Goal: Task Accomplishment & Management: Complete application form

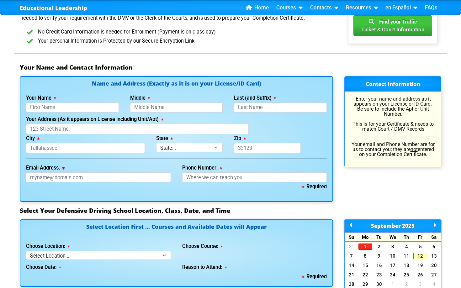
scroll to position [376, 0]
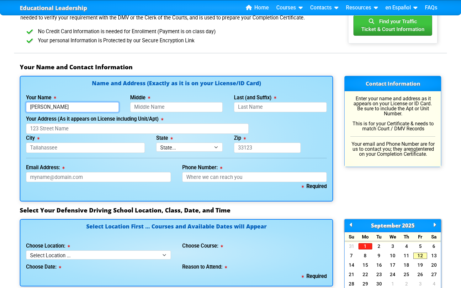
type input "[PERSON_NAME]"
type input "A"
type input "a"
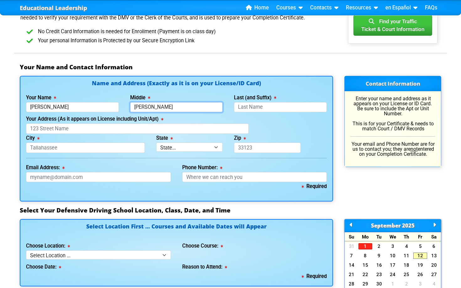
type input "[PERSON_NAME]"
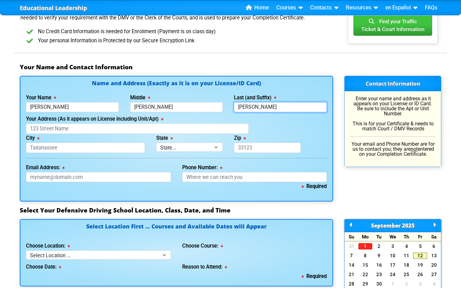
type input "[PERSON_NAME]"
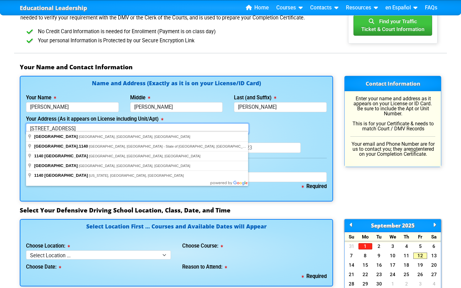
type input "[STREET_ADDRESS]"
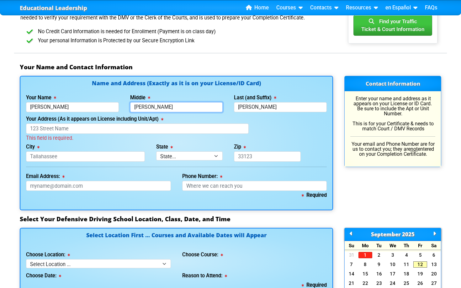
click at [135, 105] on input "[PERSON_NAME]" at bounding box center [176, 107] width 93 height 10
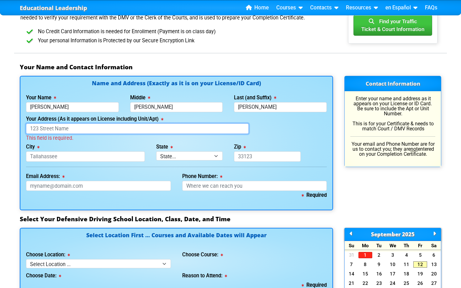
click at [102, 126] on input "Your Address (As it appears on License including Unit/Apt)" at bounding box center [137, 129] width 223 height 10
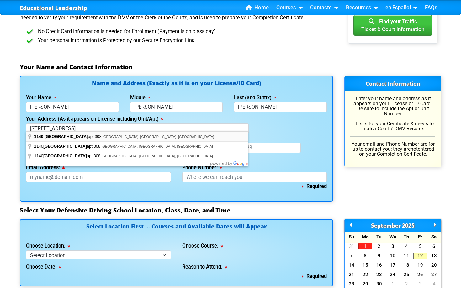
type input "[STREET_ADDRESS]"
type input "Akron"
select select "{"fullName":"[US_STATE]","abbreviation":"OH","uniqueId":"2b83a12a-b420-4756-b39…"
type input "44320"
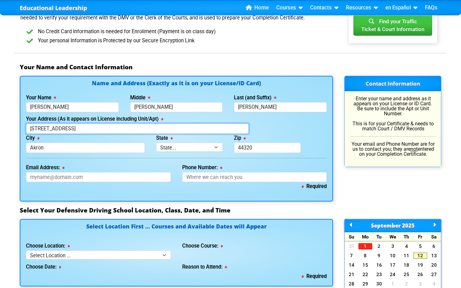
click at [89, 124] on input "[STREET_ADDRESS]" at bounding box center [137, 129] width 223 height 10
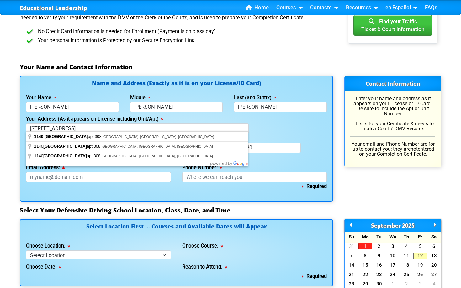
type input "[STREET_ADDRESS]"
type input "Akron"
select select "{"fullName":"[US_STATE]","abbreviation":"OH","uniqueId":"2b83a12a-b420-4756-b39…"
type input "44320"
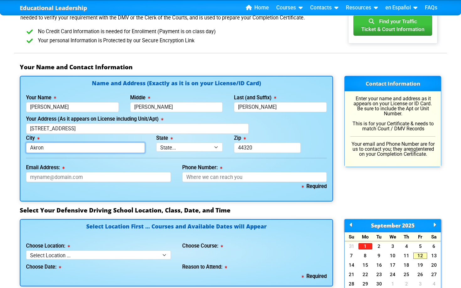
click at [75, 147] on input "Akron" at bounding box center [85, 148] width 119 height 10
type input "[PERSON_NAME]"
click at [131, 165] on div "Email Address: This field is required." at bounding box center [98, 172] width 156 height 19
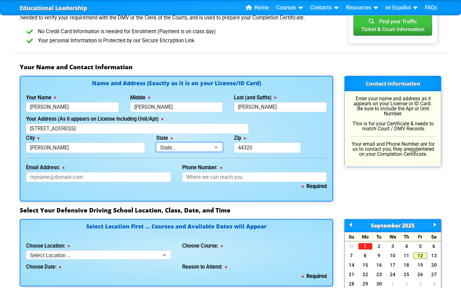
select select "{"fullName":"[US_STATE]","abbreviation":"FL","uniqueId":"1d559909-6cf0-4a4d-848…"
click at [246, 145] on input "44320" at bounding box center [267, 148] width 67 height 10
type input "33837"
click at [156, 182] on div "Required" at bounding box center [176, 189] width 301 height 14
type input "[PERSON_NAME][EMAIL_ADDRESS][PERSON_NAME][DOMAIN_NAME]"
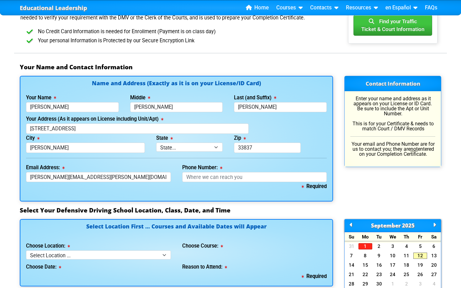
click at [209, 185] on div "Required" at bounding box center [176, 189] width 301 height 14
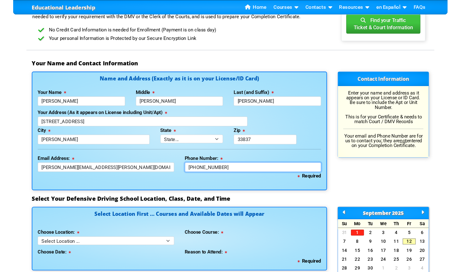
scroll to position [466, 0]
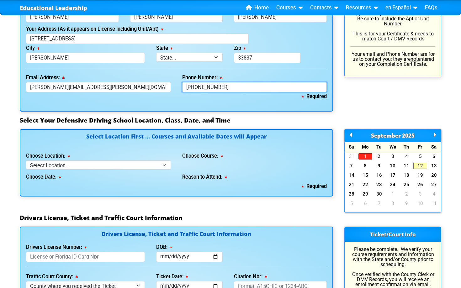
type input "[PHONE_NUMBER]"
click at [127, 155] on div "Choose Location: Select Location ... Tampa Orlando Kissimmee Tampa - en español…" at bounding box center [98, 161] width 145 height 18
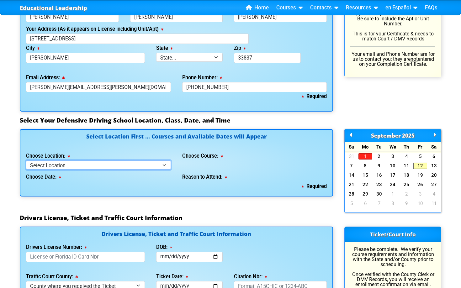
select select "3"
select select
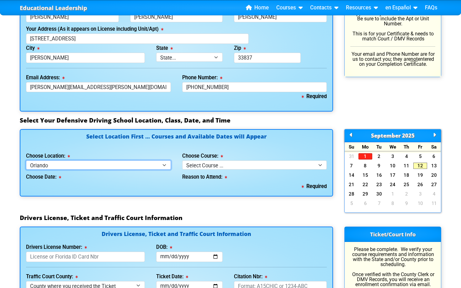
select select "2"
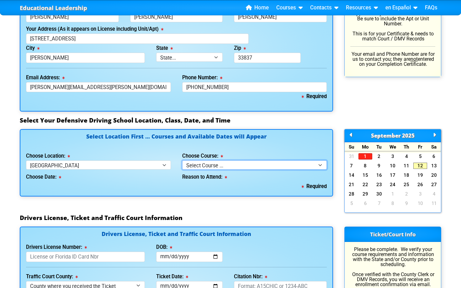
select select "1"
select select
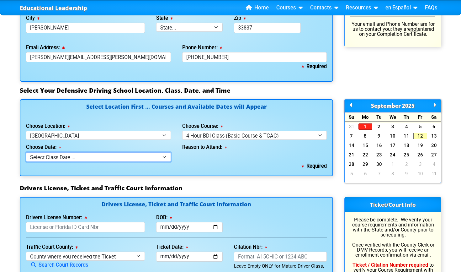
scroll to position [511, 0]
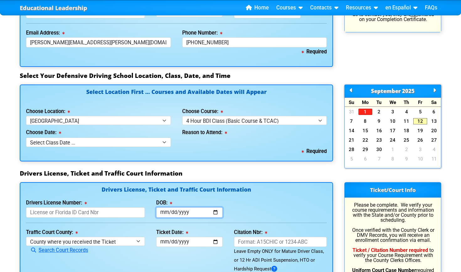
click at [159, 214] on input "DOB:" at bounding box center [189, 212] width 67 height 10
click at [161, 209] on input "DOB:" at bounding box center [189, 212] width 67 height 10
click at [182, 210] on input "[DATE]" at bounding box center [189, 212] width 67 height 10
type input "[DATE]"
click at [233, 241] on div "Citation Nbr: This field is required Leave Empty ONLY for Mature Driver Class, …" at bounding box center [280, 250] width 104 height 45
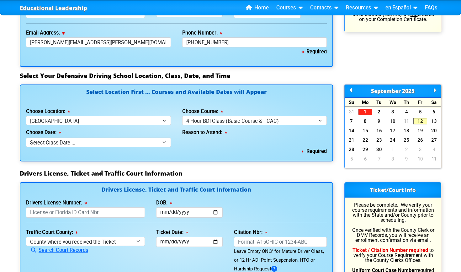
click at [122, 149] on div "Required" at bounding box center [176, 151] width 301 height 9
select select "[DATE], 8"
select select "BDI - Court Ordered"
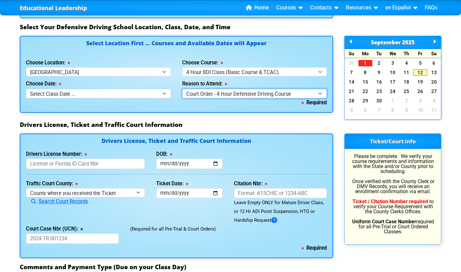
scroll to position [566, 0]
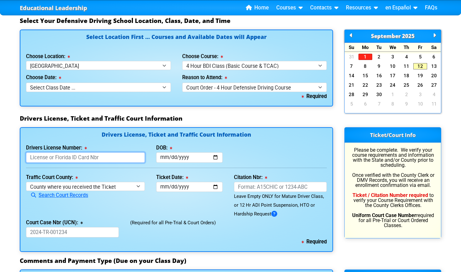
click at [82, 152] on input "Drivers License Number:" at bounding box center [85, 157] width 119 height 10
click at [80, 191] on div "Search Court Records" at bounding box center [85, 195] width 119 height 9
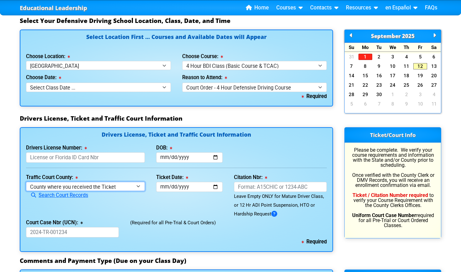
select select "{"countyName":"Polk","state":"[US_STATE]","uniqueId":"e7286f44-5574-4ff7-a3b5-a…"
click at [177, 182] on input "Ticket Date:" at bounding box center [189, 187] width 67 height 10
click at [265, 178] on div "Citation Nbr: This field is required Leave Empty ONLY for Mature Driver Class, …" at bounding box center [280, 195] width 104 height 45
click at [251, 182] on input "Citation Nbr:" at bounding box center [280, 187] width 93 height 10
paste input "AIYY8IE"
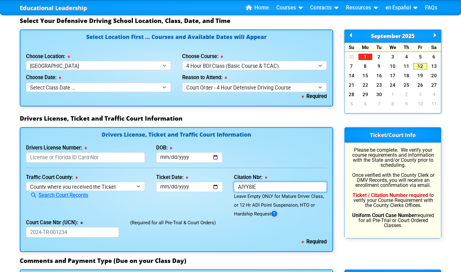
type input "AIYY8IE"
click at [225, 201] on div "Ticket Date: This field is required" at bounding box center [190, 195] width 78 height 45
click at [65, 231] on input "Court Case Nbr (UCN):" at bounding box center [72, 232] width 93 height 10
paste input "53-2025-TR-027405-A000-BA"
type input "53-2025-TR-027405-A000-BA"
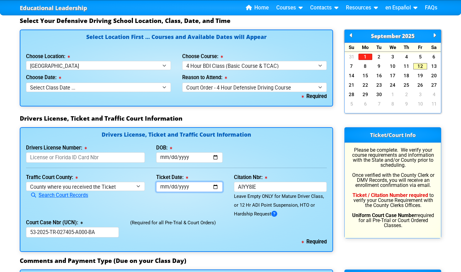
click at [167, 182] on input "Ticket Date:" at bounding box center [189, 187] width 67 height 10
click at [267, 127] on div "Drivers License, Ticket and Traffic Court Information Drivers License Number: T…" at bounding box center [176, 189] width 313 height 124
click at [251, 175] on label "Citation Nbr:" at bounding box center [250, 177] width 33 height 5
click at [251, 182] on input "AIYY8IE" at bounding box center [280, 187] width 93 height 10
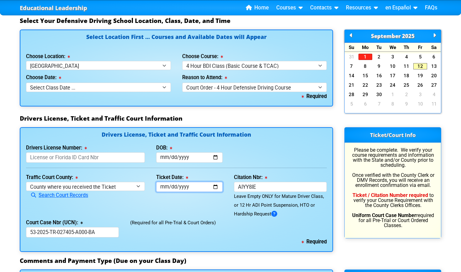
click at [180, 182] on input "Ticket Date:" at bounding box center [189, 187] width 67 height 10
type input "[DATE]"
click at [225, 218] on div "(Required for all Pre-Trial & Court Orders)" at bounding box center [228, 227] width 208 height 19
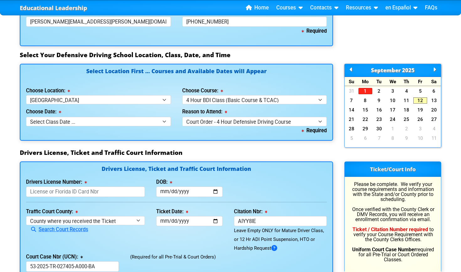
scroll to position [527, 0]
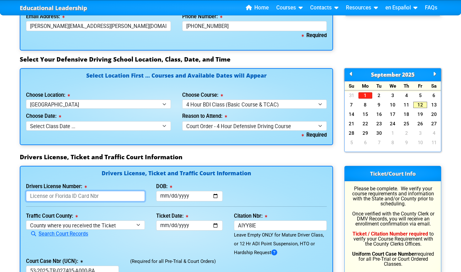
click at [73, 192] on input "Drivers License Number:" at bounding box center [85, 196] width 119 height 10
type input "f"
type input "F6033075030000"
click at [128, 214] on div "Traffic Court County: [GEOGRAPHIC_DATA] where you received the Ticket Out of St…" at bounding box center [85, 233] width 130 height 45
click at [63, 193] on input "F6033075030000" at bounding box center [85, 196] width 119 height 10
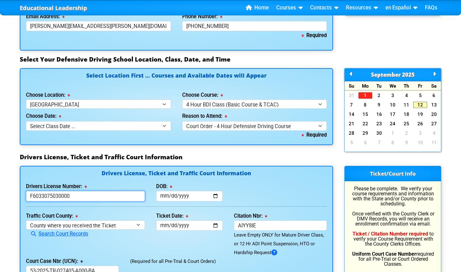
click at [69, 193] on input "F6033075030000" at bounding box center [85, 196] width 119 height 10
click at [67, 193] on input "F6033075030000" at bounding box center [85, 196] width 119 height 10
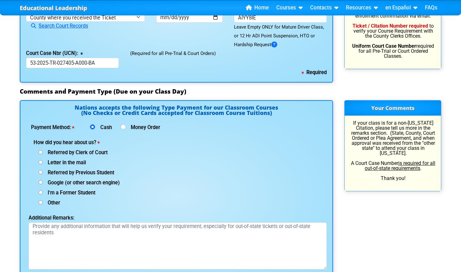
scroll to position [738, 0]
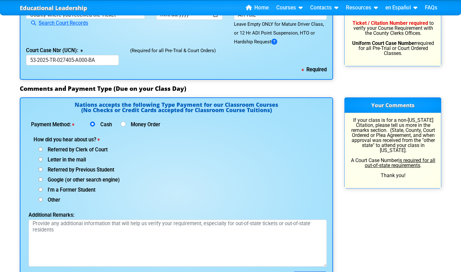
click at [74, 157] on span "Letter in the mail" at bounding box center [64, 159] width 43 height 6
click at [43, 157] on input "Letter in the mail" at bounding box center [41, 159] width 4 height 4
radio input "true"
click at [68, 147] on span "Referred by Clerk of Court" at bounding box center [75, 149] width 65 height 6
click at [43, 147] on input "Referred by Clerk of Court" at bounding box center [41, 149] width 4 height 4
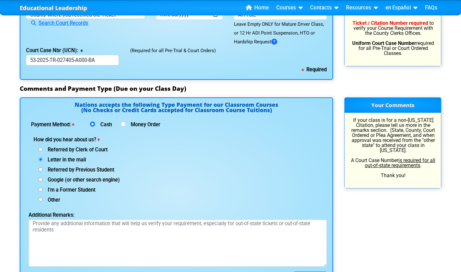
radio input "true"
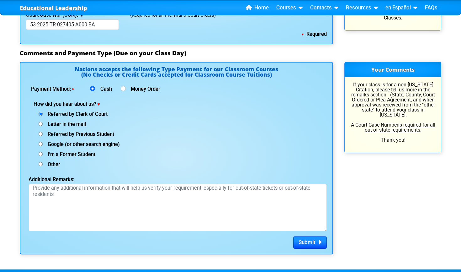
scroll to position [779, 0]
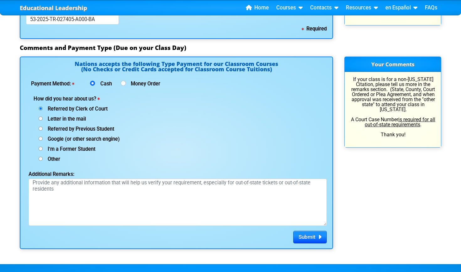
click at [69, 137] on span "Google (or other search engine)" at bounding box center [81, 139] width 77 height 6
click at [43, 137] on input "Google (or other search engine)" at bounding box center [41, 138] width 4 height 4
radio input "true"
click at [301, 235] on span "Submit" at bounding box center [307, 236] width 17 height 6
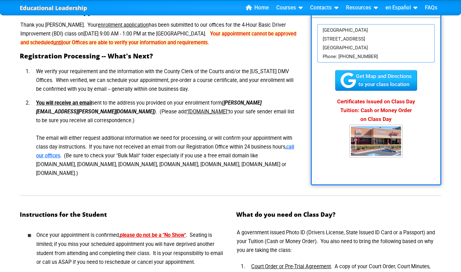
scroll to position [46, 0]
